Goal: Task Accomplishment & Management: Manage account settings

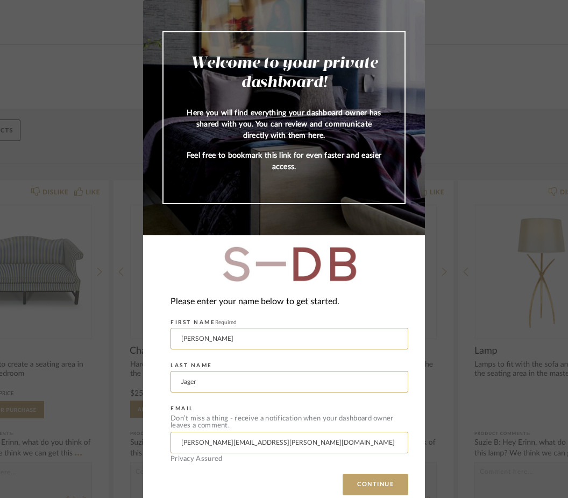
click at [239, 447] on div "Please enter your name below to get started. FIRST NAME Required [PERSON_NAME] …" at bounding box center [284, 375] width 282 height 281
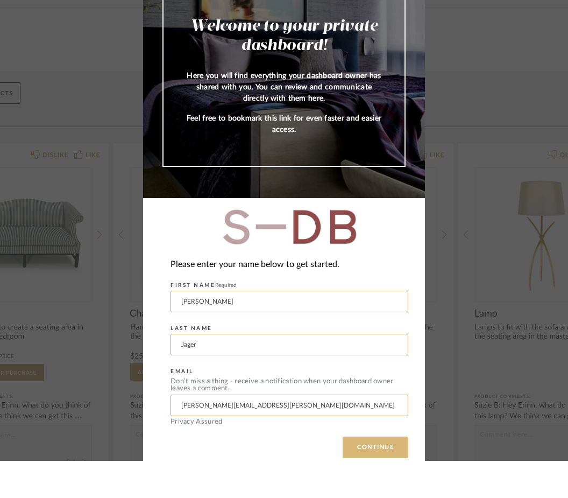
click at [392, 474] on button "CONTINUE" at bounding box center [376, 485] width 66 height 22
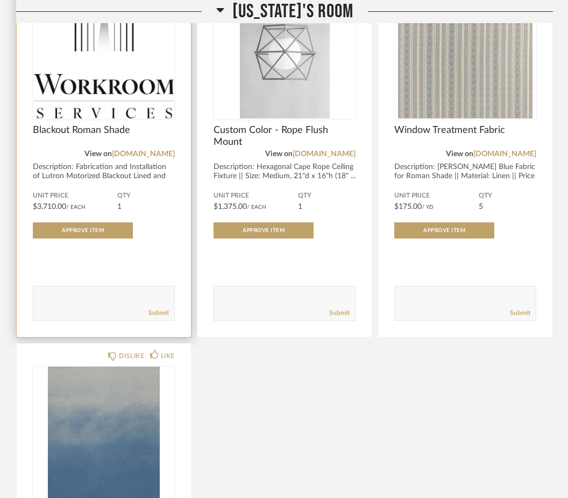
scroll to position [3177, 0]
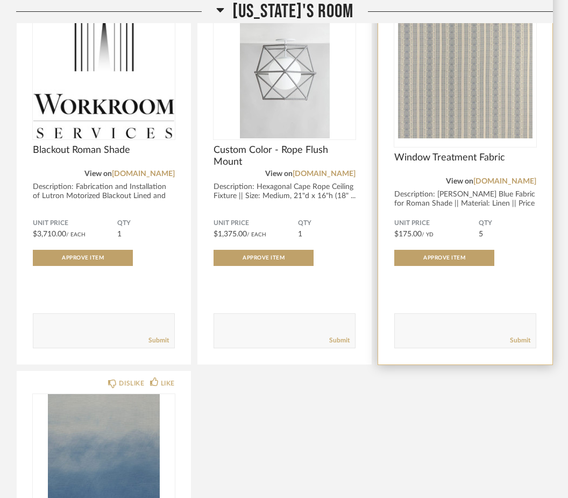
click at [0, 0] on img at bounding box center [0, 0] width 0 height 0
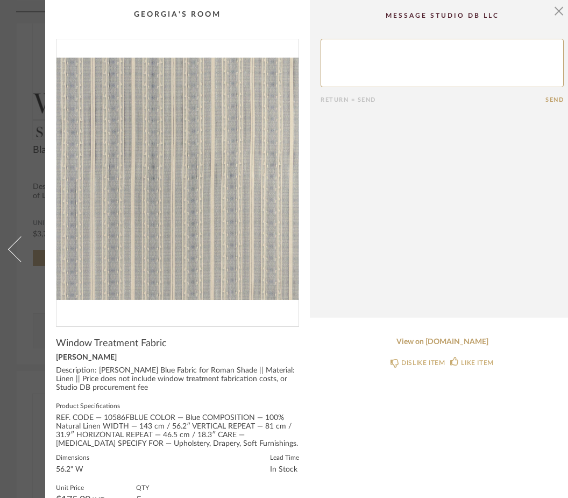
click at [31, 365] on div "× Return = Send Send Window Treatment Fabric [PERSON_NAME] Description: [PERSON…" at bounding box center [284, 290] width 568 height 580
click at [562, 11] on span "button" at bounding box center [559, 11] width 22 height 22
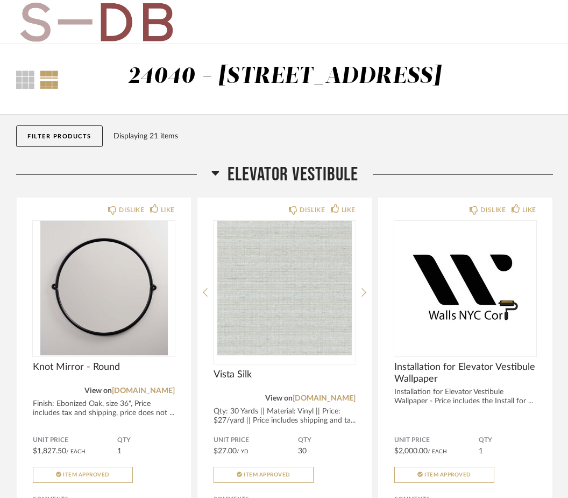
scroll to position [3177, 0]
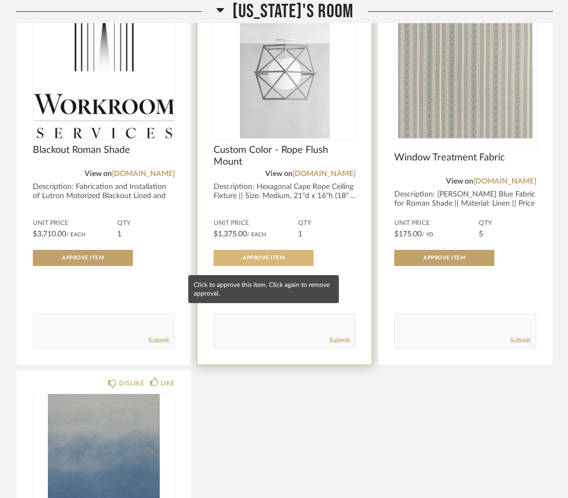
click at [258, 261] on span "Approve Item" at bounding box center [264, 257] width 42 height 5
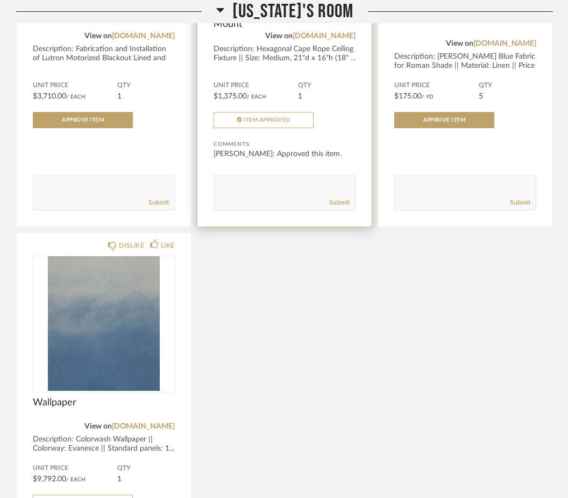
scroll to position [3526, 0]
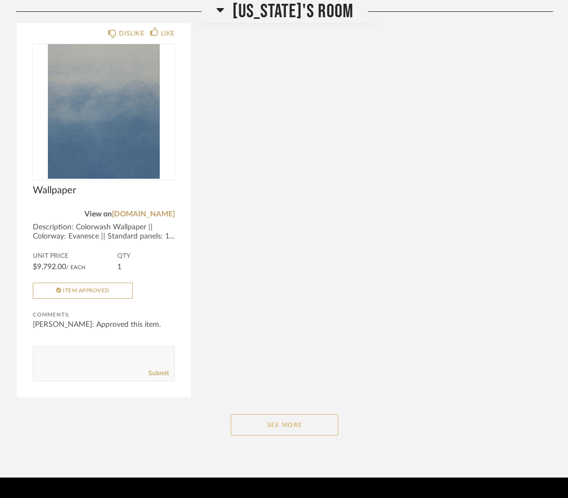
click at [284, 430] on button "See More" at bounding box center [285, 425] width 108 height 22
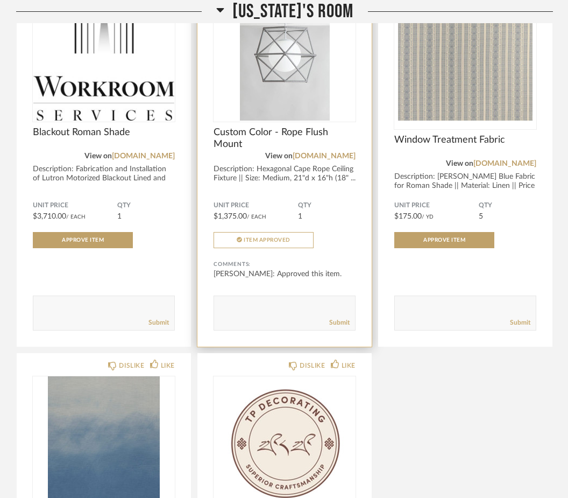
scroll to position [3194, 0]
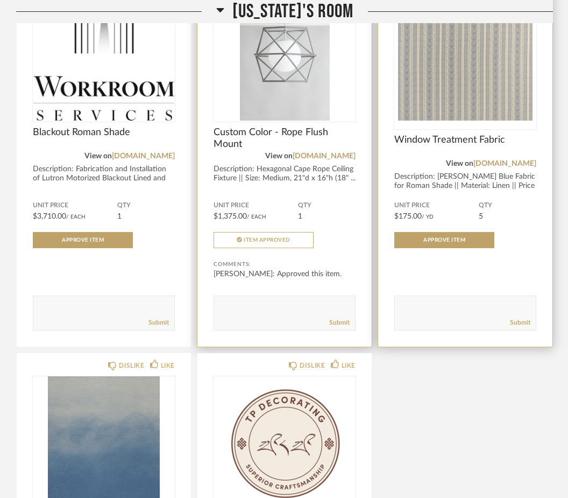
click at [448, 77] on img "0" at bounding box center [466, 53] width 142 height 135
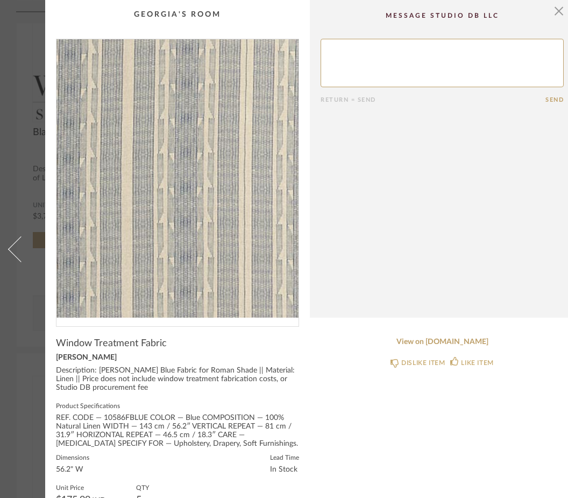
click at [229, 195] on img "0" at bounding box center [178, 178] width 242 height 278
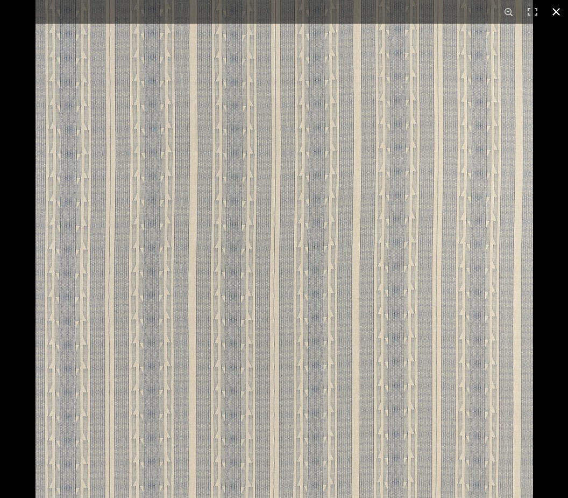
click at [560, 10] on button at bounding box center [557, 12] width 24 height 24
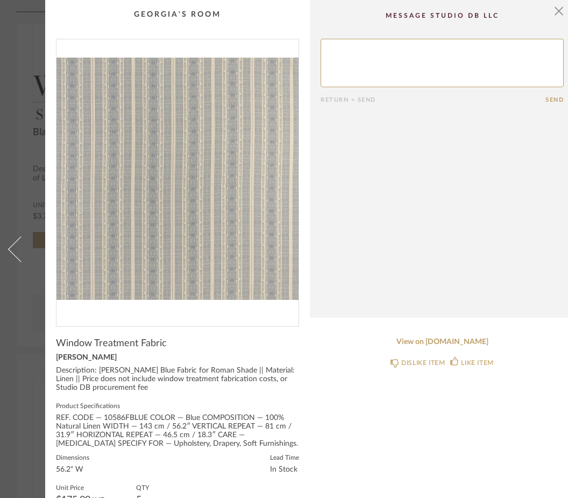
click at [19, 362] on link at bounding box center [14, 249] width 29 height 498
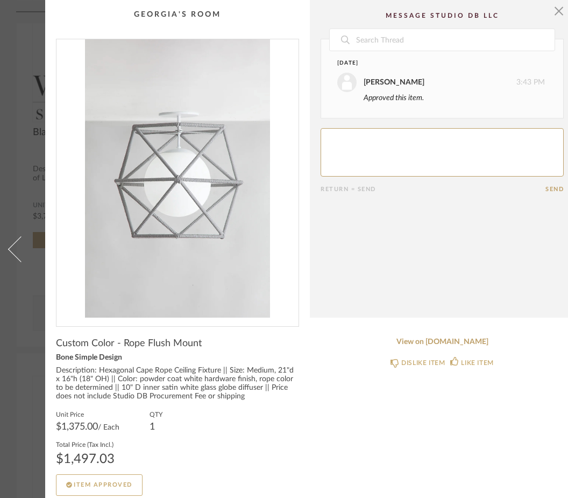
click at [18, 361] on link at bounding box center [14, 249] width 29 height 498
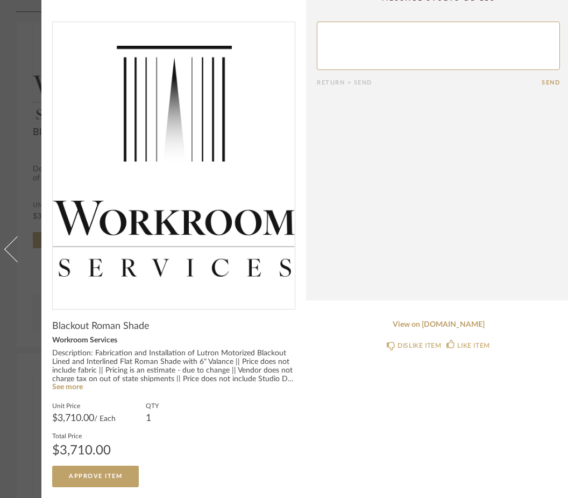
scroll to position [17, 4]
click at [68, 387] on link "See more" at bounding box center [67, 388] width 31 height 8
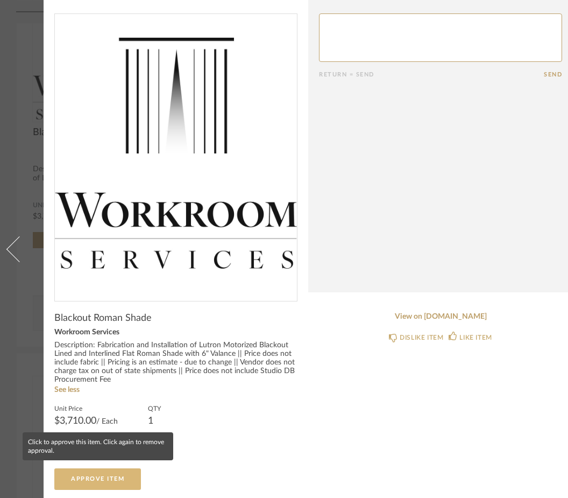
scroll to position [25, 2]
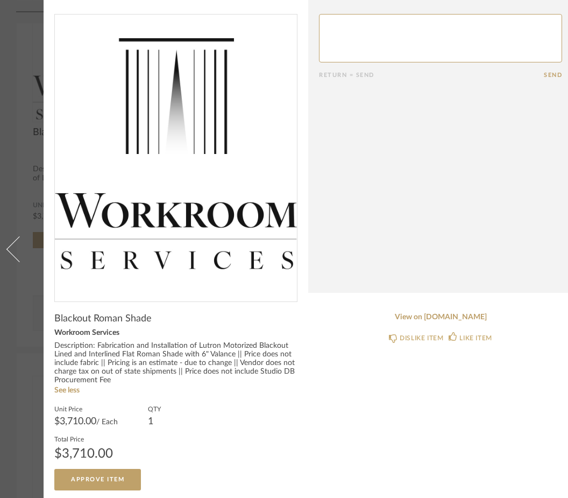
click at [367, 24] on textarea at bounding box center [440, 38] width 243 height 48
type textarea "D"
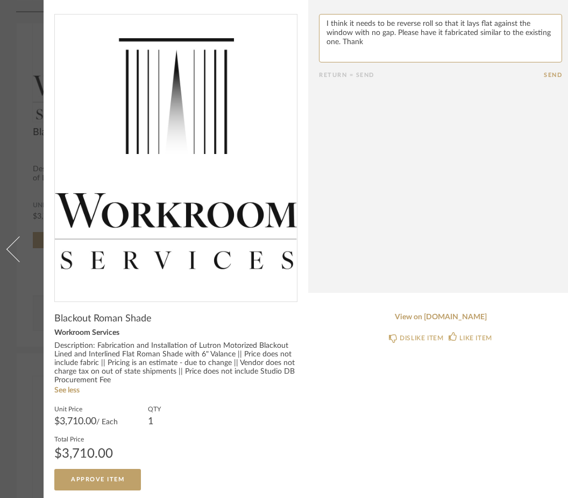
type textarea "I think it needs to be reverse roll so that it lays flat against the window wit…"
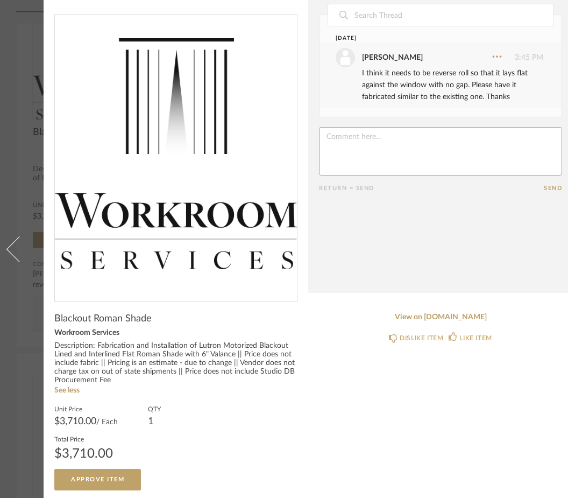
click at [27, 119] on div "× Date [DATE] [PERSON_NAME] 3:45 PM I think it needs to be reverse roll so that…" at bounding box center [282, 238] width 568 height 526
click at [14, 236] on span at bounding box center [19, 249] width 26 height 26
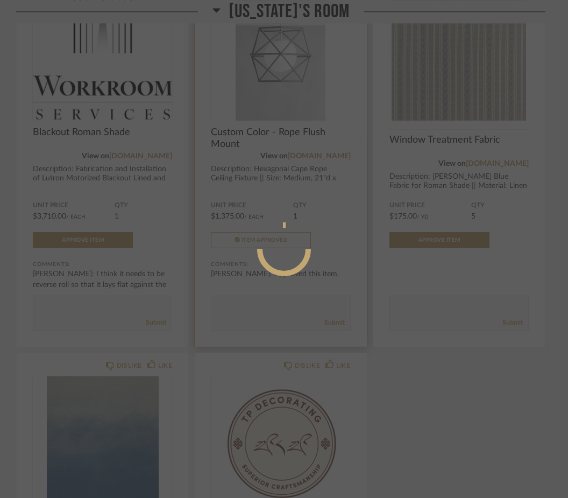
scroll to position [0, 0]
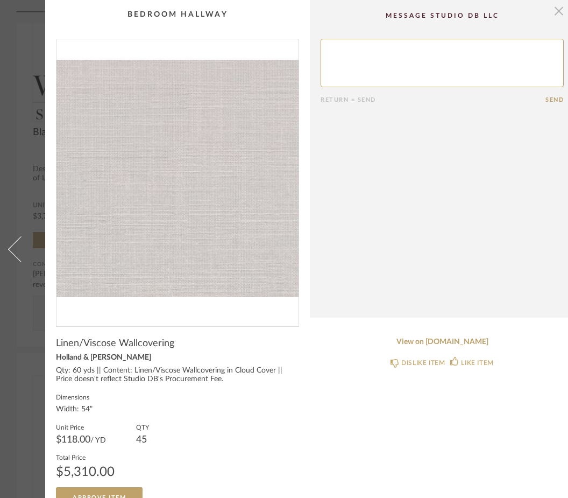
click at [559, 14] on span "button" at bounding box center [559, 11] width 22 height 22
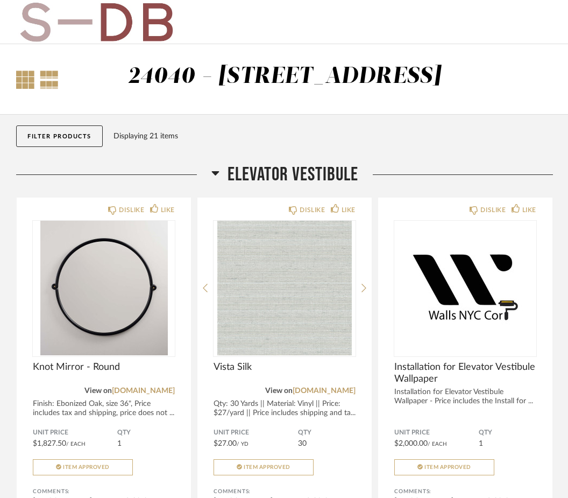
click at [32, 79] on div at bounding box center [25, 80] width 18 height 18
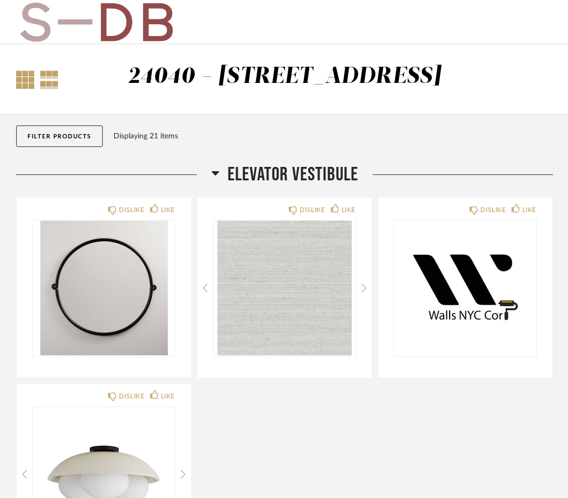
click at [44, 78] on div at bounding box center [49, 80] width 19 height 18
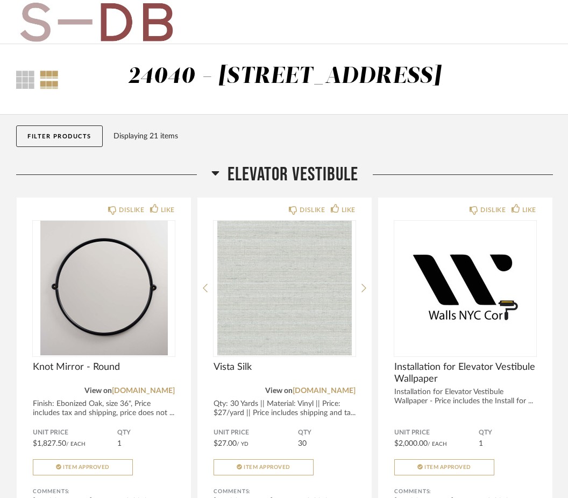
click at [116, 14] on img at bounding box center [96, 22] width 160 height 43
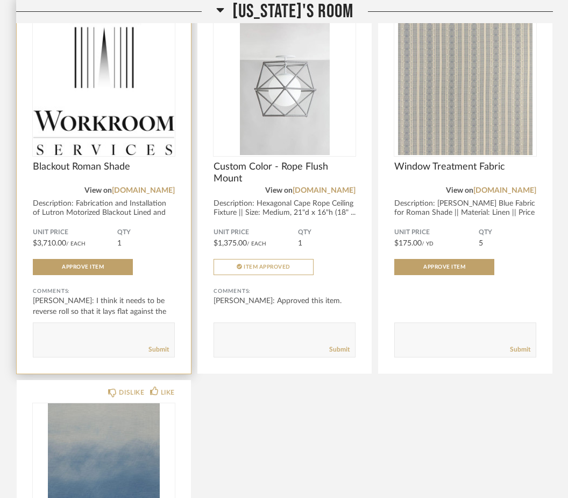
scroll to position [3160, 0]
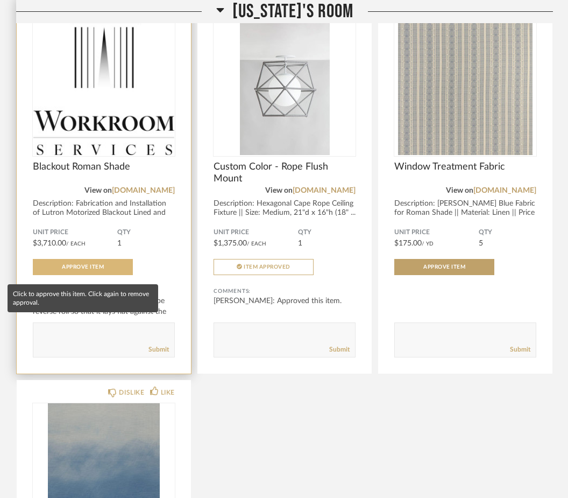
click at [71, 275] on button "Approve Item" at bounding box center [83, 267] width 100 height 16
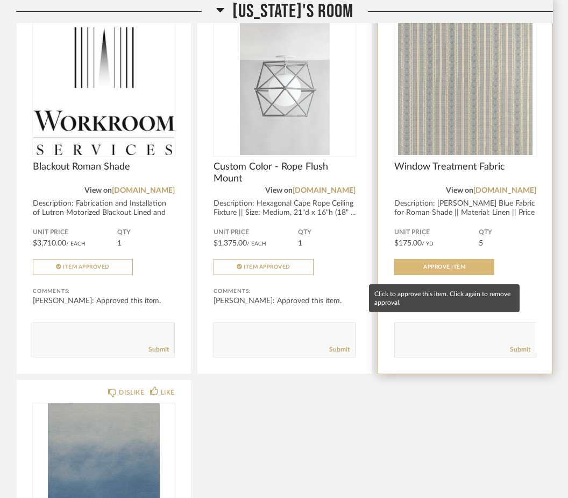
click at [428, 270] on span "Approve Item" at bounding box center [445, 266] width 42 height 5
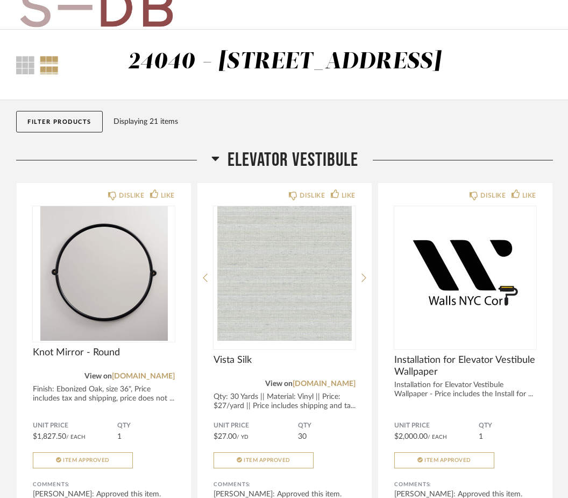
scroll to position [0, 0]
